Goal: Transaction & Acquisition: Purchase product/service

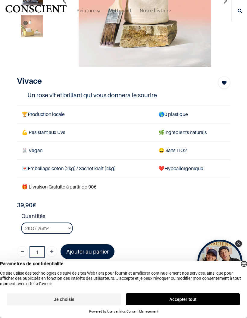
scroll to position [29, 0]
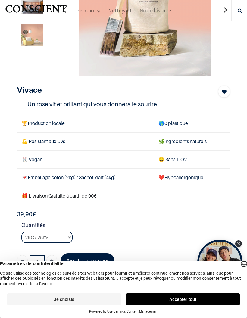
scroll to position [67, 0]
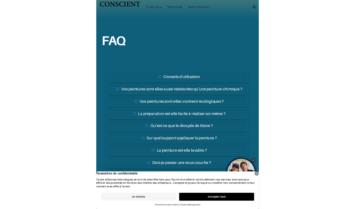
scroll to position [1284, 0]
